Goal: Task Accomplishment & Management: Manage account settings

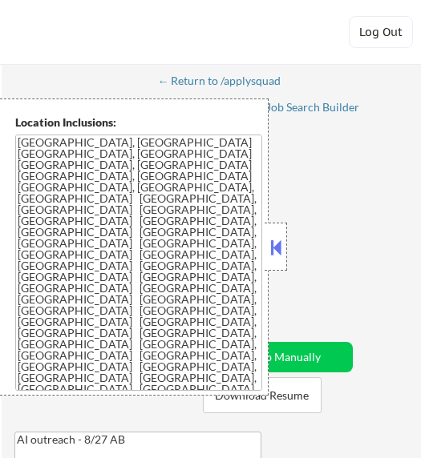
select select ""pending""
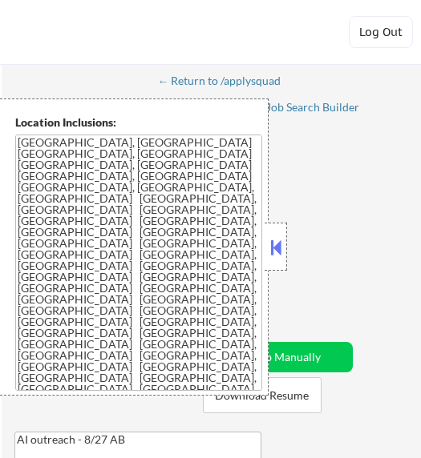
select select ""pending""
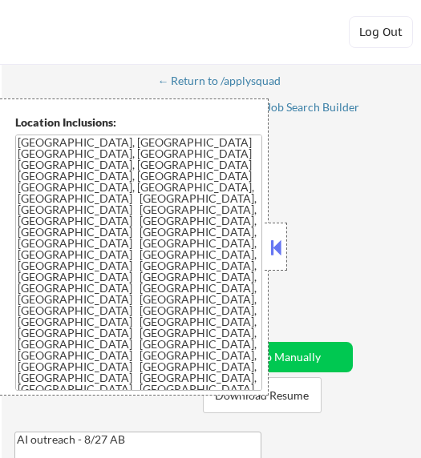
select select ""pending""
